Goal: Check status: Check status

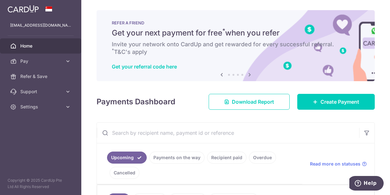
scroll to position [128, 0]
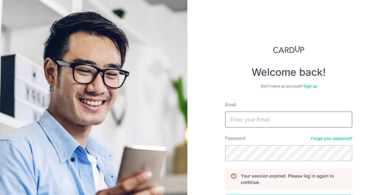
click at [265, 121] on input "Email" at bounding box center [288, 120] width 127 height 16
type input "[EMAIL_ADDRESS][DOMAIN_NAME]"
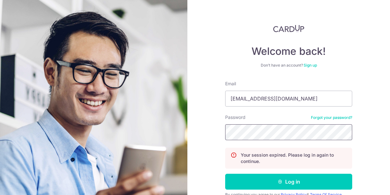
scroll to position [51, 0]
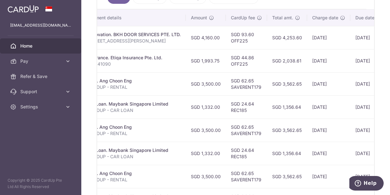
scroll to position [187, 0]
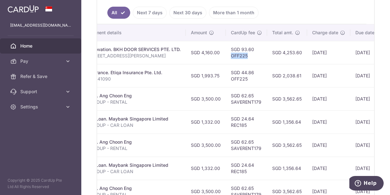
drag, startPoint x: 247, startPoint y: 55, endPoint x: 226, endPoint y: 55, distance: 21.3
click at [226, 55] on td "SGD 93.60 OFF225" at bounding box center [246, 52] width 41 height 23
drag, startPoint x: 241, startPoint y: 51, endPoint x: 249, endPoint y: 56, distance: 9.2
click at [249, 56] on td "SGD 93.60 OFF225" at bounding box center [246, 52] width 41 height 23
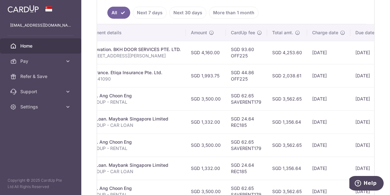
drag, startPoint x: 255, startPoint y: 50, endPoint x: 241, endPoint y: 50, distance: 13.7
click at [241, 50] on td "SGD 93.60 OFF225" at bounding box center [246, 52] width 41 height 23
copy td "93.60"
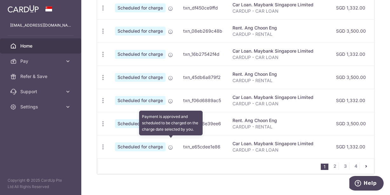
scroll to position [314, 0]
